Goal: Task Accomplishment & Management: Manage account settings

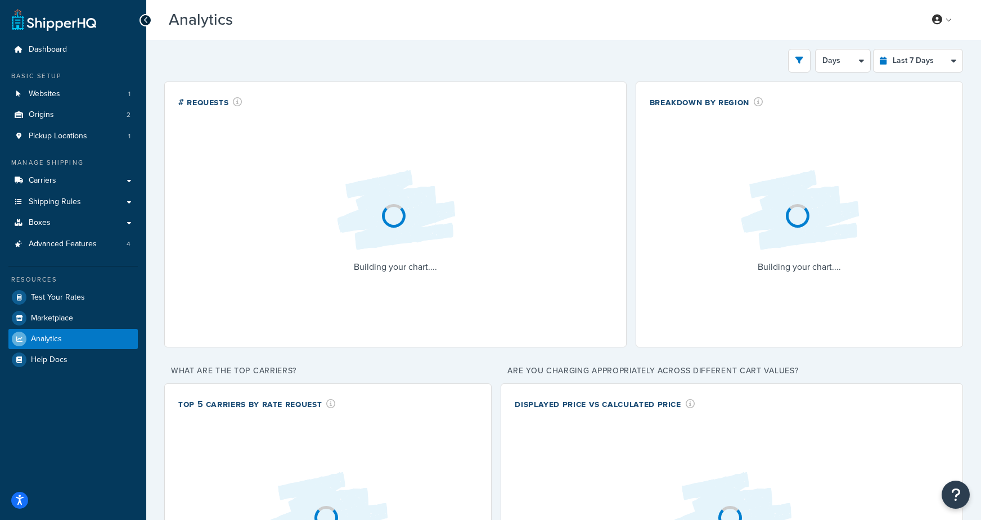
select select "last_7_days"
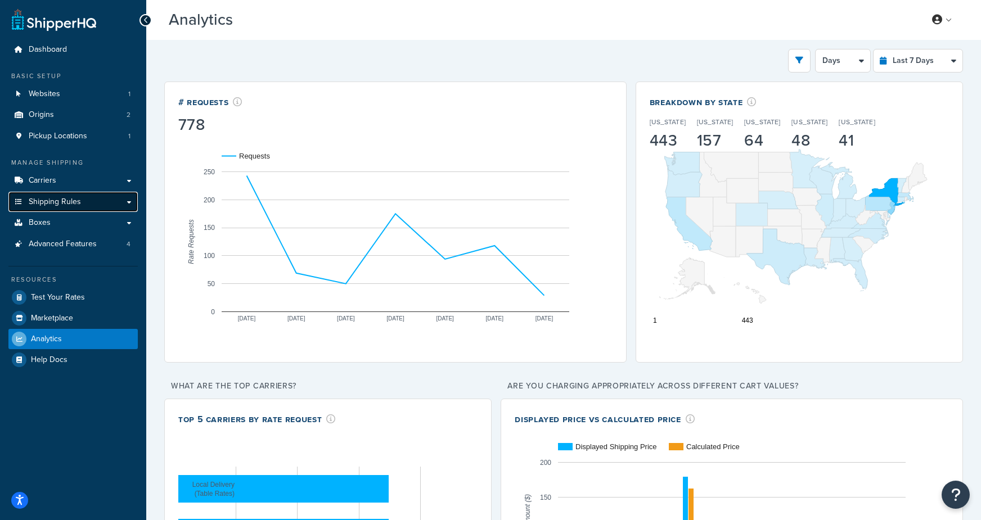
click at [61, 201] on span "Shipping Rules" at bounding box center [55, 202] width 52 height 10
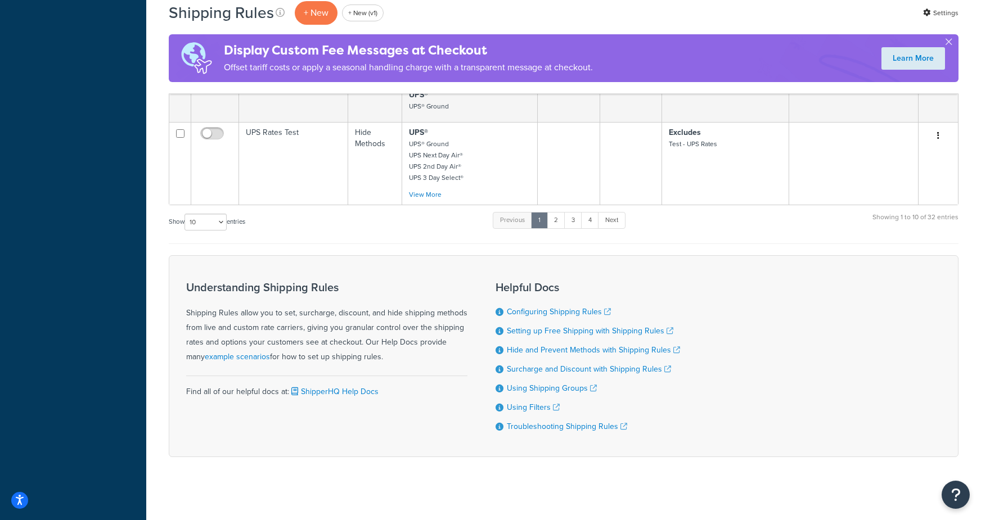
scroll to position [947, 0]
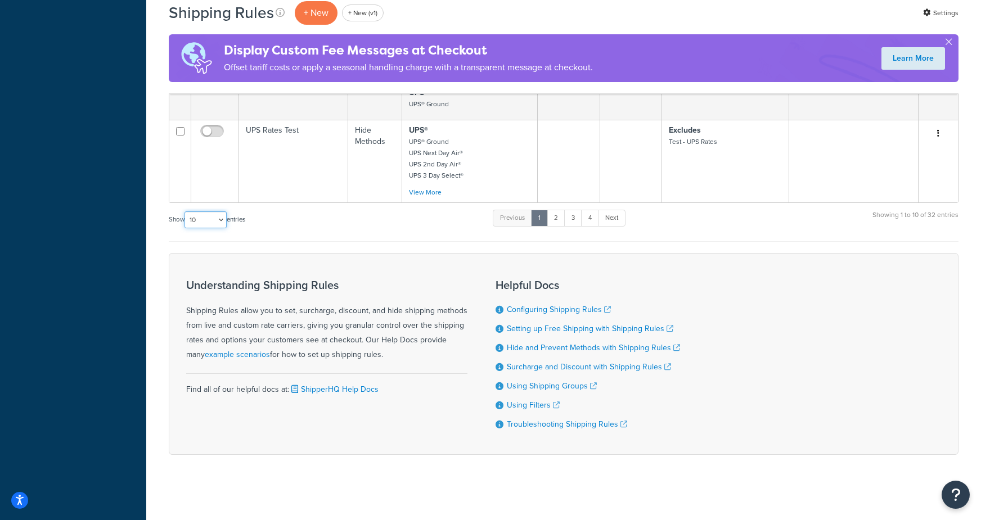
click at [193, 214] on select "10 15 25 50 100 1000" at bounding box center [205, 219] width 42 height 17
select select "1000"
click at [186, 211] on select "10 15 25 50 100 1000" at bounding box center [205, 219] width 42 height 17
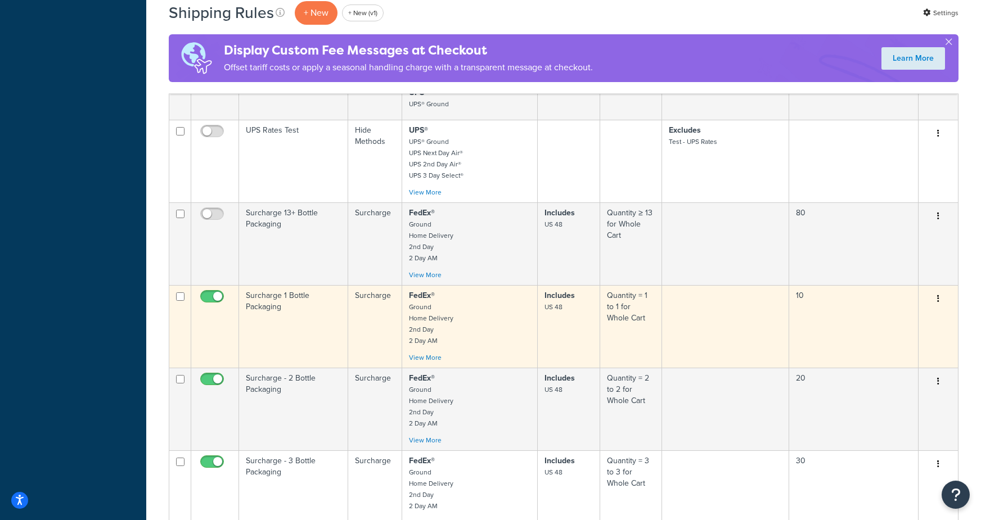
click at [335, 321] on td "Surcharge 1 Bottle Packaging" at bounding box center [293, 326] width 109 height 83
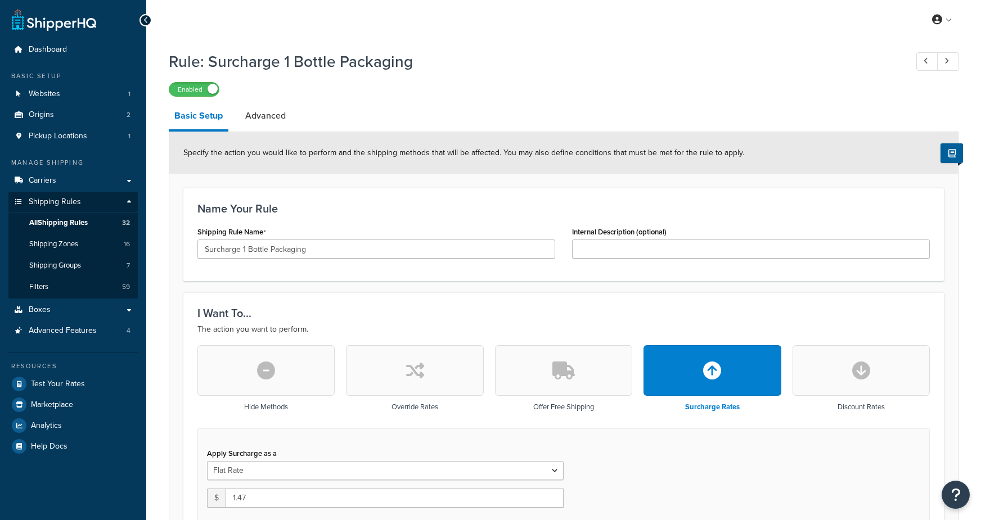
select select "CART"
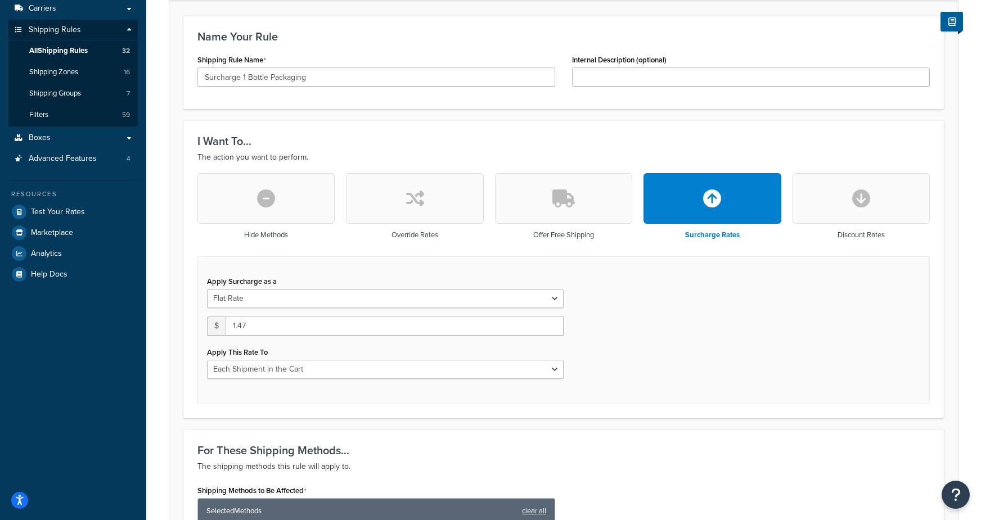
scroll to position [173, 0]
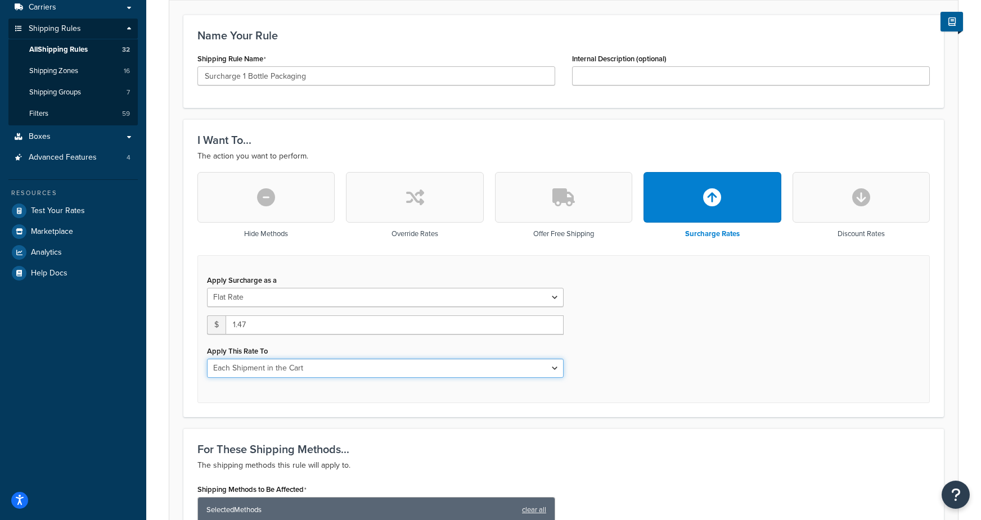
click at [296, 367] on select "Entire Cart Each Shipment in the Cart Each Origin in the Cart Each Shipping Gro…" at bounding box center [385, 368] width 357 height 19
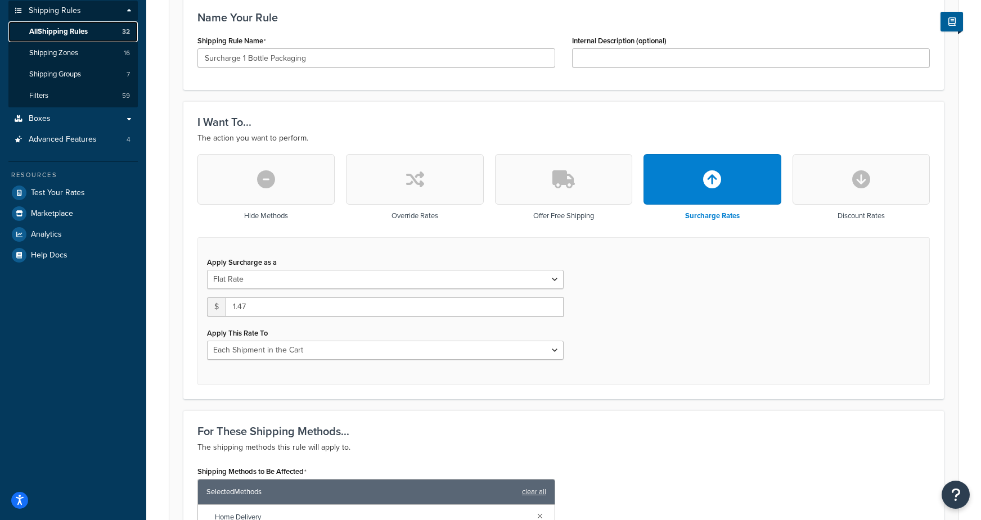
scroll to position [0, 0]
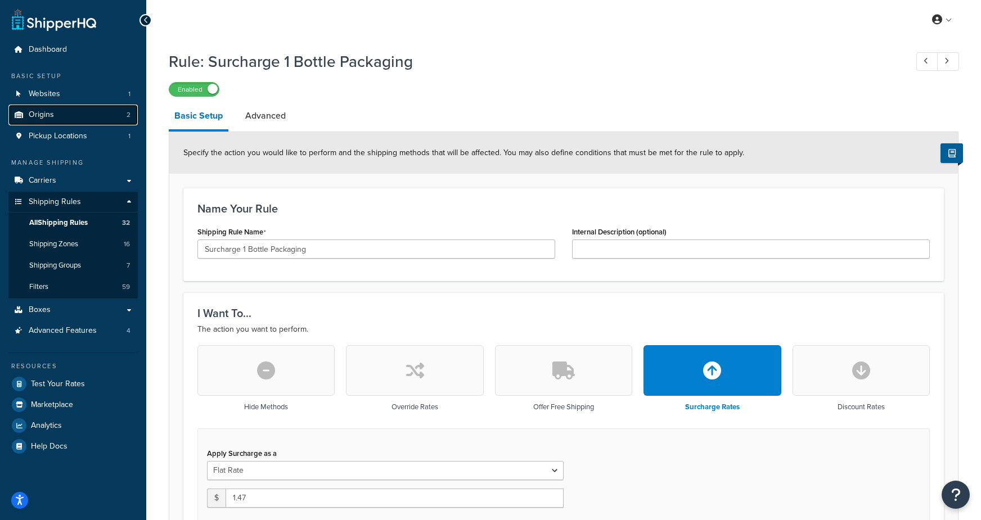
click at [56, 115] on link "Origins 2" at bounding box center [72, 115] width 129 height 21
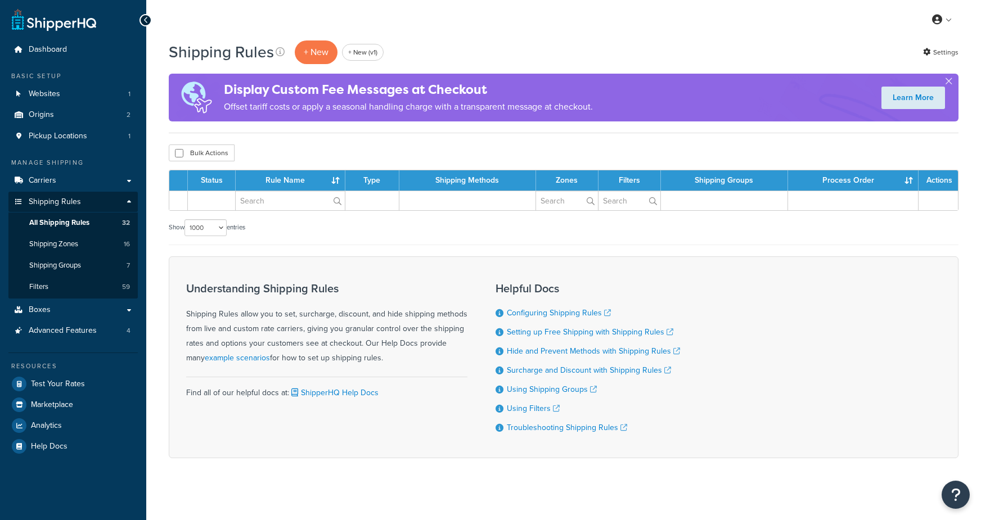
select select "1000"
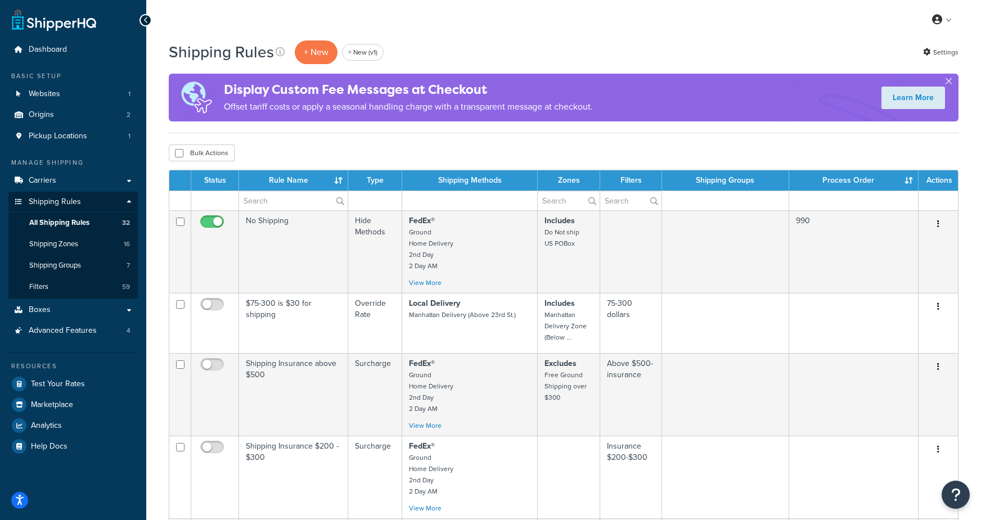
click at [300, 181] on th "Rule Name" at bounding box center [293, 180] width 109 height 20
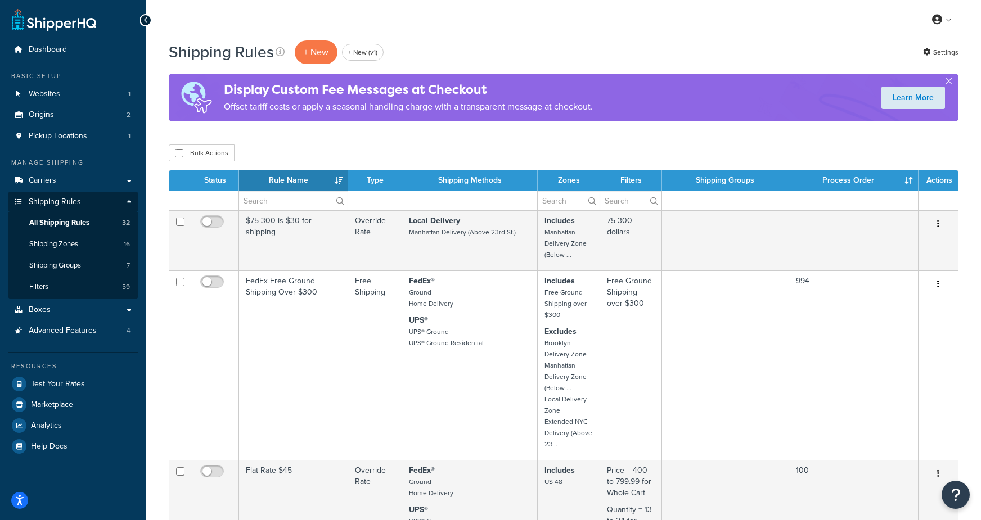
click at [300, 181] on th "Rule Name" at bounding box center [293, 180] width 109 height 20
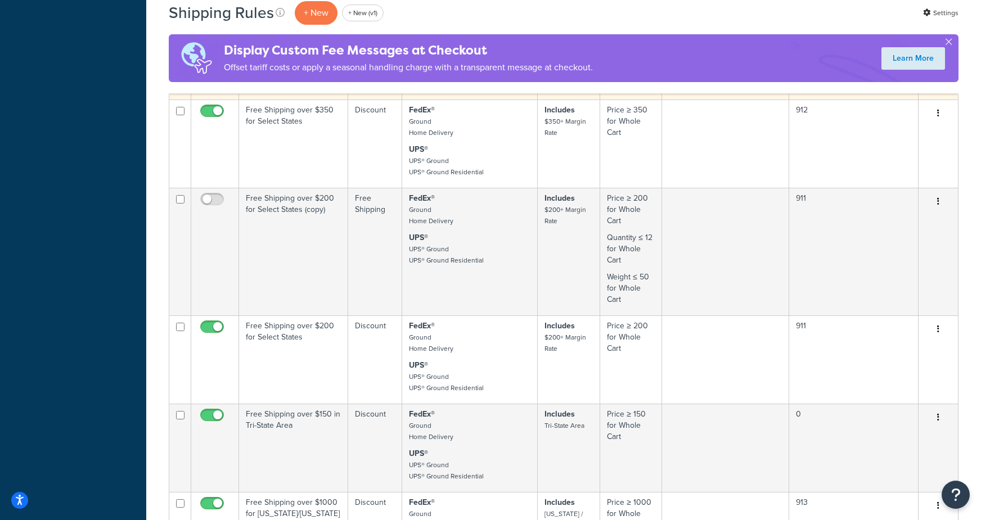
scroll to position [1586, 0]
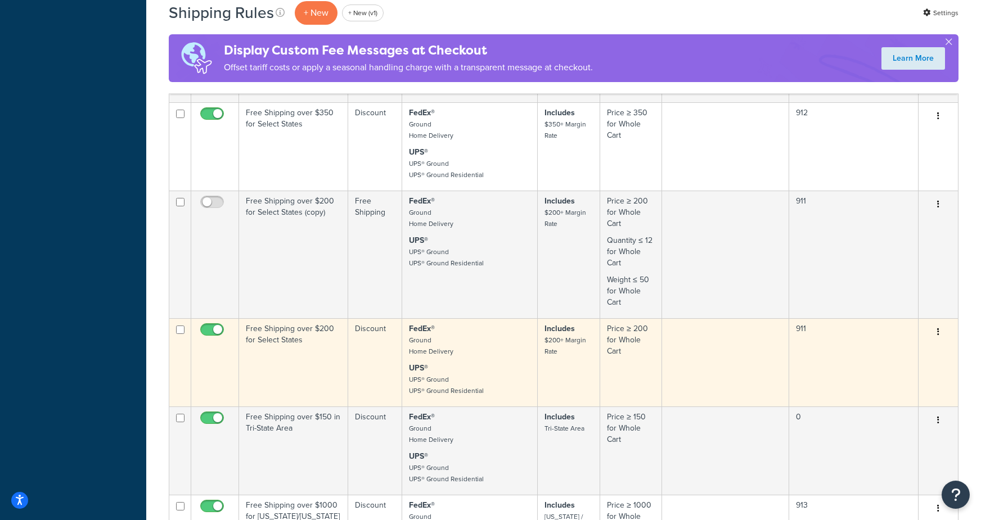
click at [297, 369] on td "Free Shipping over $200 for Select States" at bounding box center [293, 362] width 109 height 88
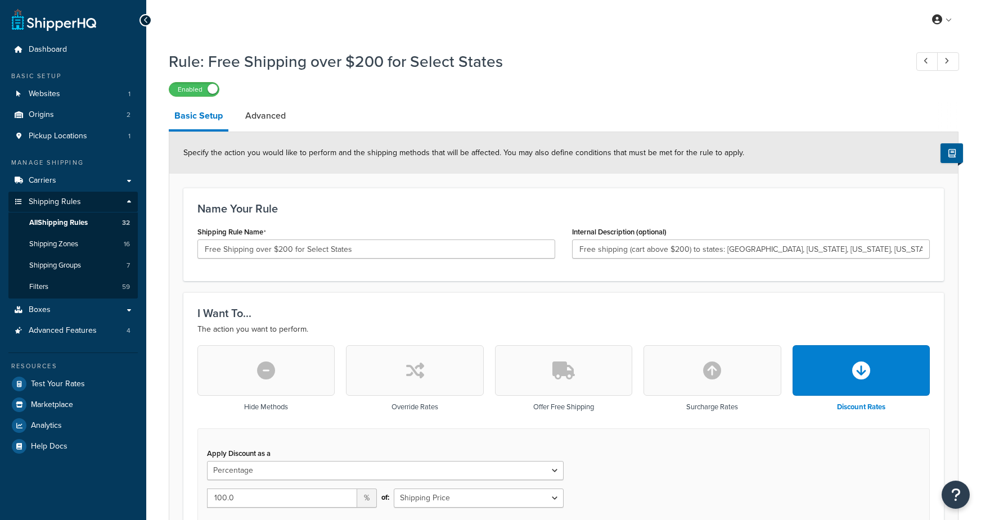
select select "PERCENTAGE"
